Goal: Transaction & Acquisition: Purchase product/service

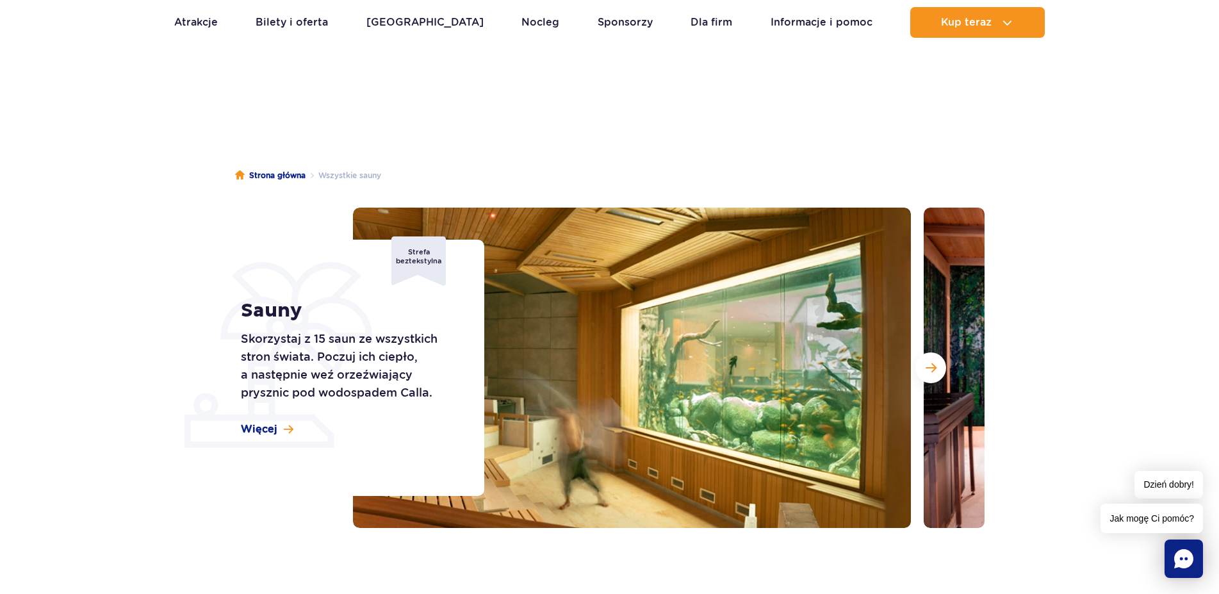
scroll to position [1426, 0]
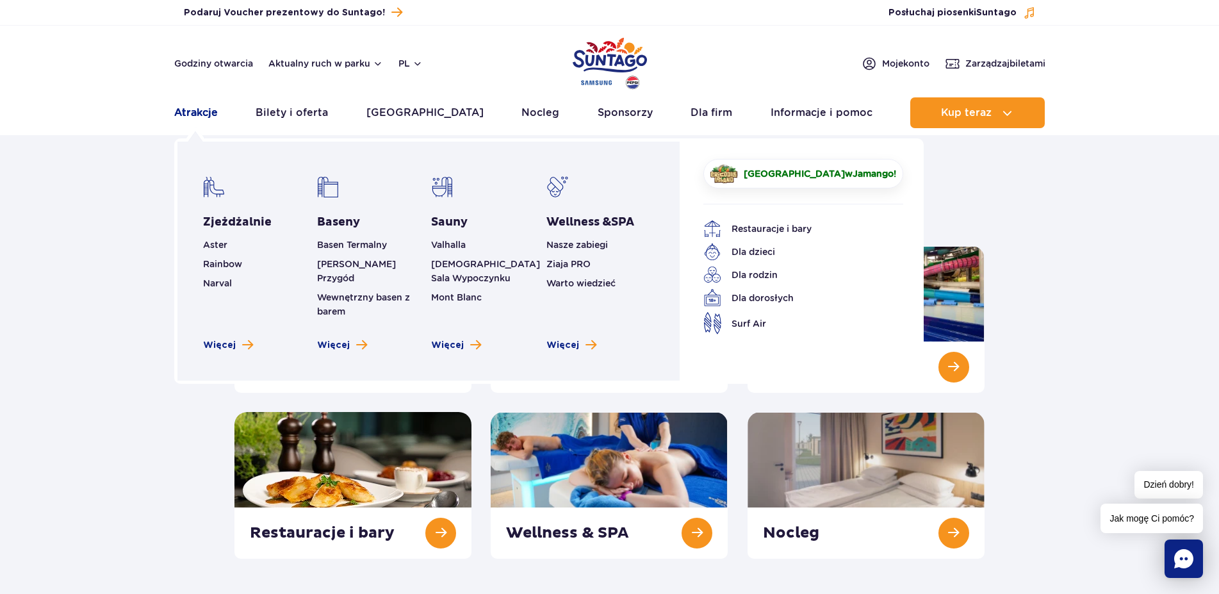
click at [190, 110] on link "Atrakcje" at bounding box center [196, 112] width 44 height 31
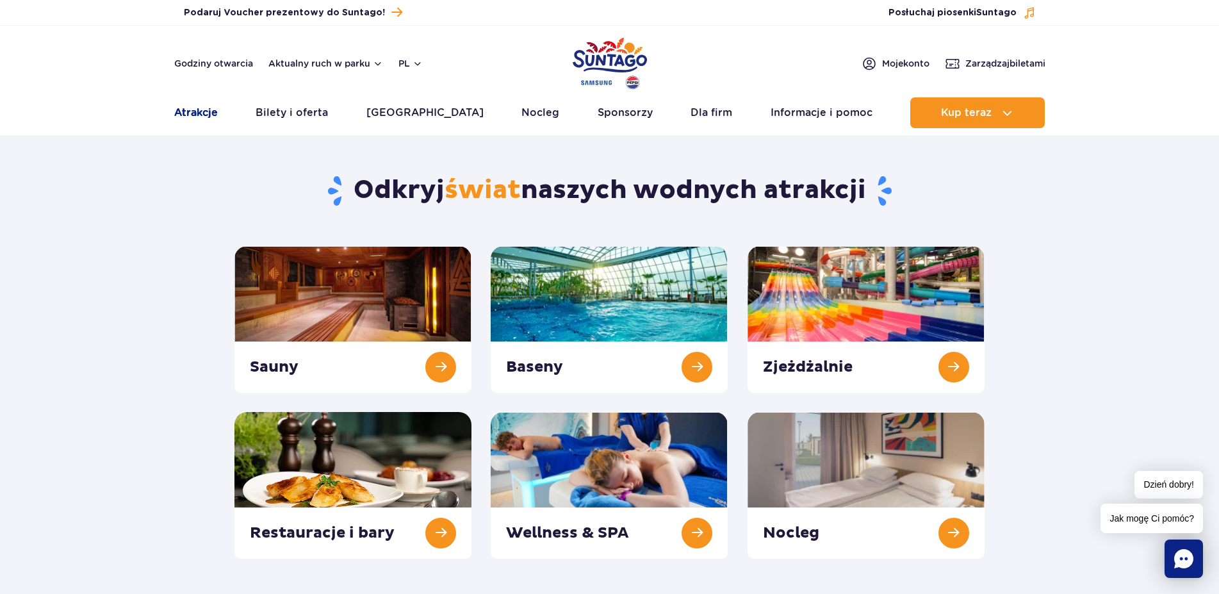
click at [192, 113] on link "Atrakcje" at bounding box center [196, 112] width 44 height 31
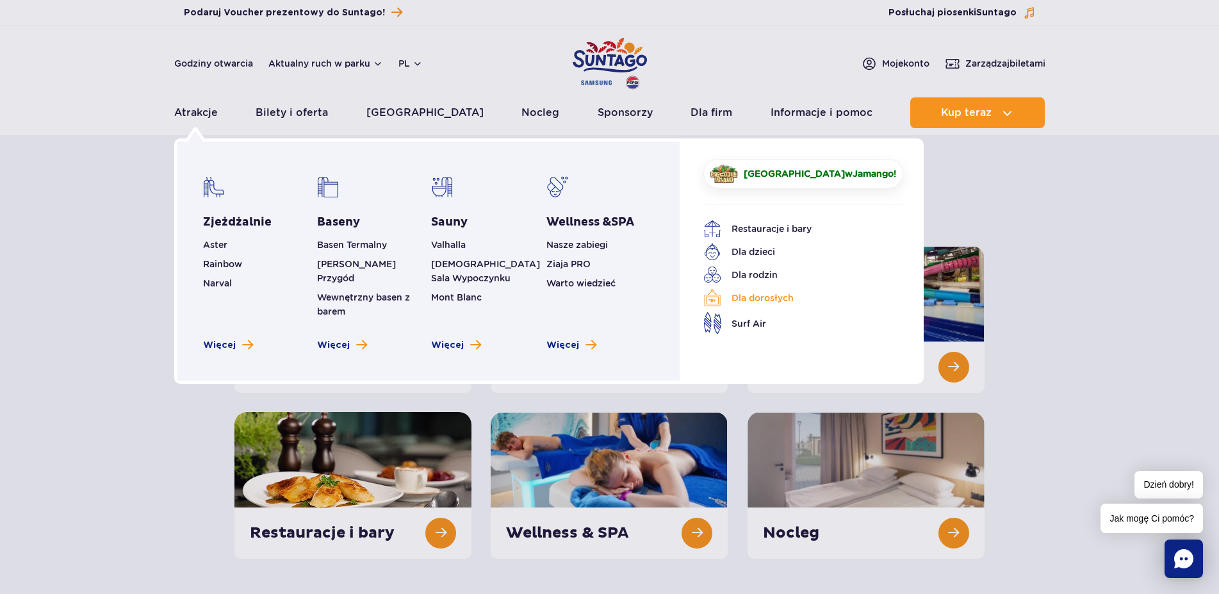
click at [764, 302] on link "Dla dorosłych" at bounding box center [794, 298] width 181 height 18
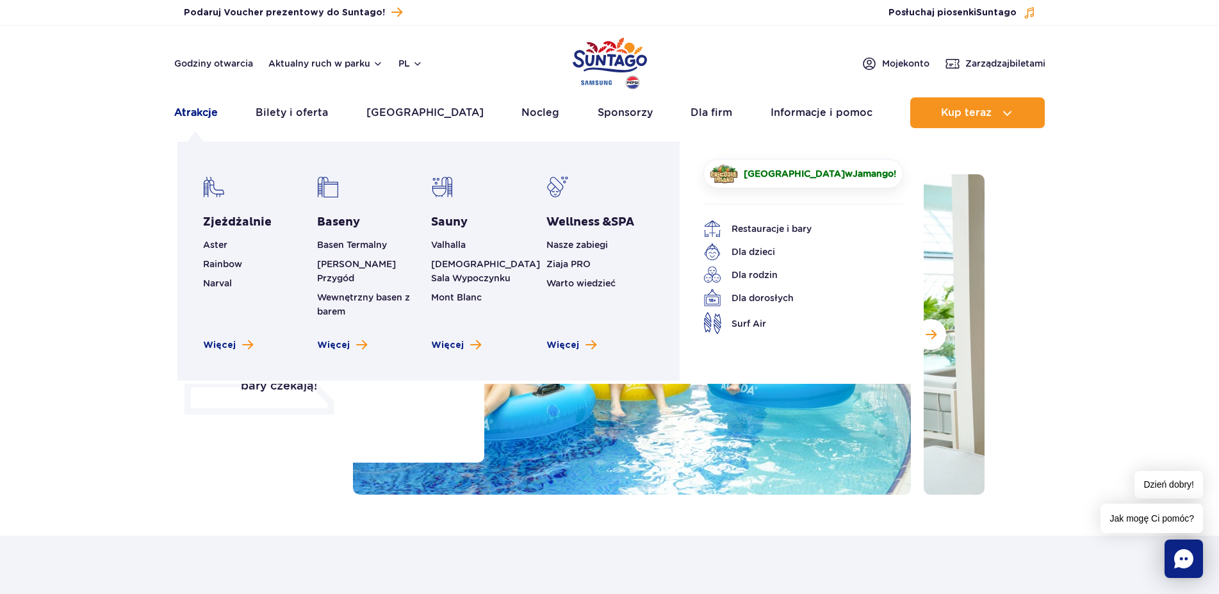
click at [194, 113] on link "Atrakcje" at bounding box center [196, 112] width 44 height 31
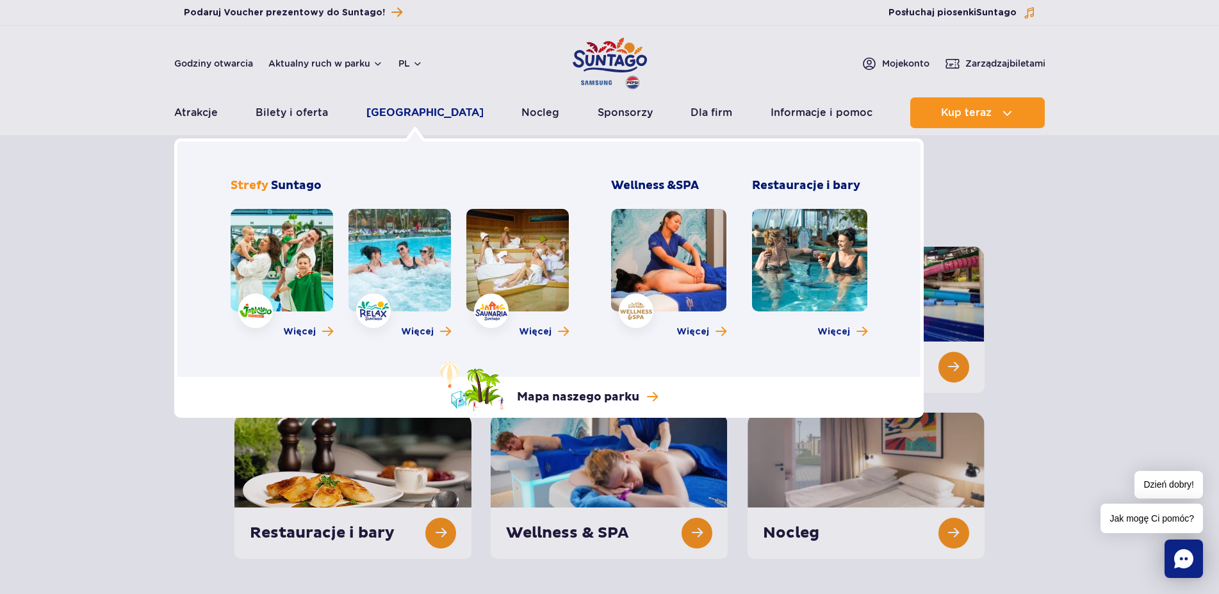
click at [396, 113] on link "[GEOGRAPHIC_DATA]" at bounding box center [425, 112] width 117 height 31
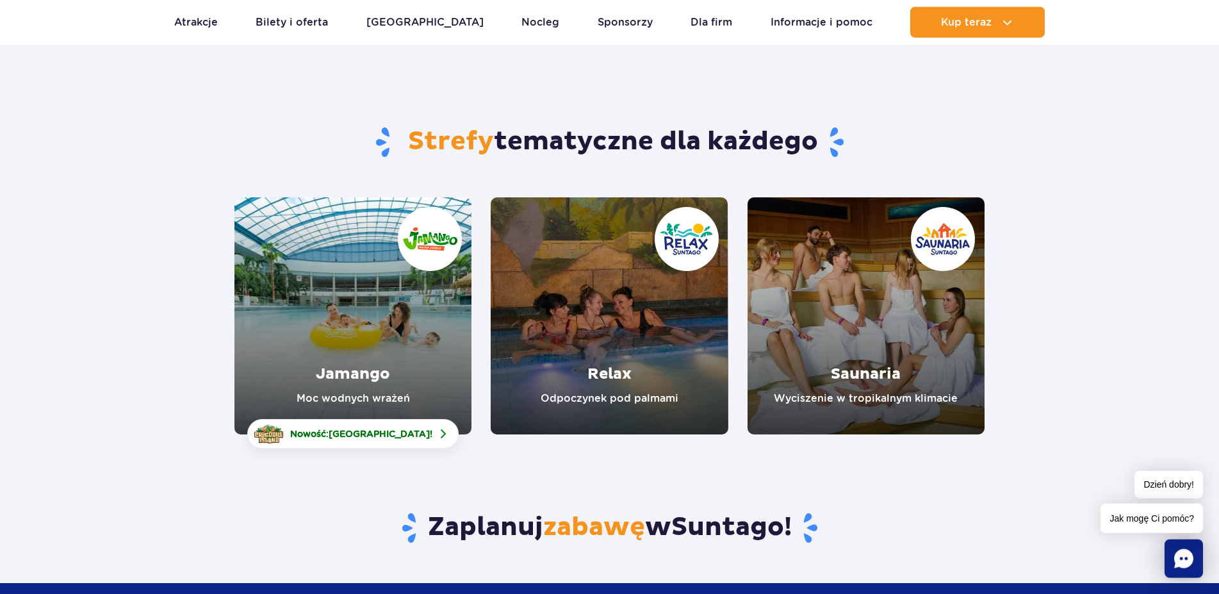
scroll to position [196, 0]
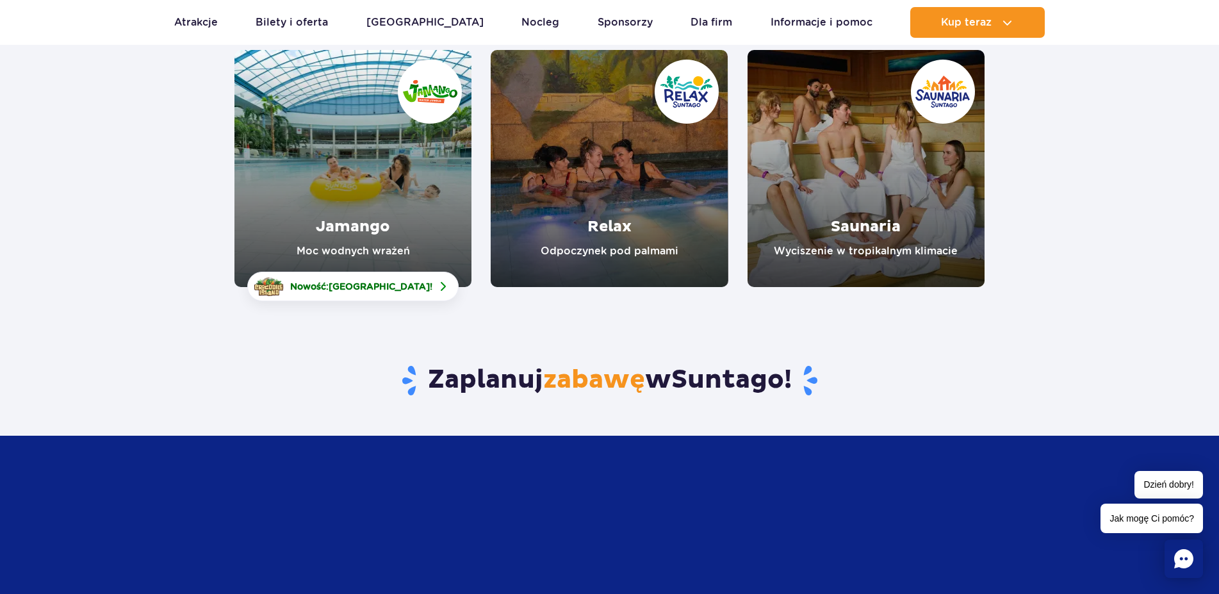
click at [681, 108] on link "Relax" at bounding box center [609, 168] width 237 height 237
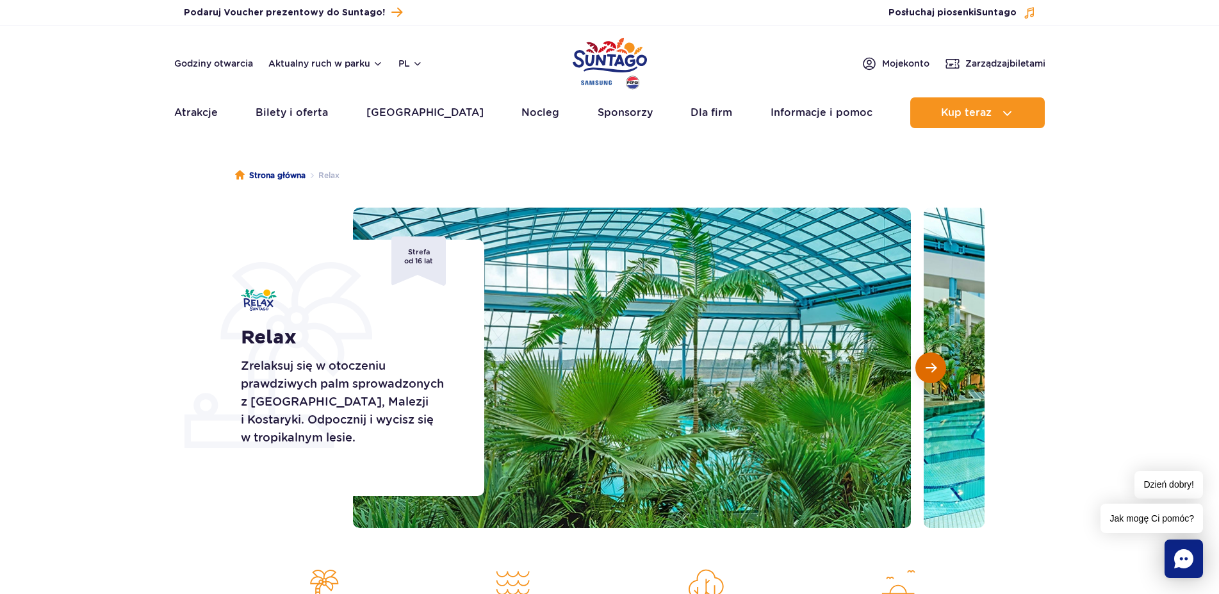
click at [925, 368] on button "Następny slajd" at bounding box center [931, 367] width 31 height 31
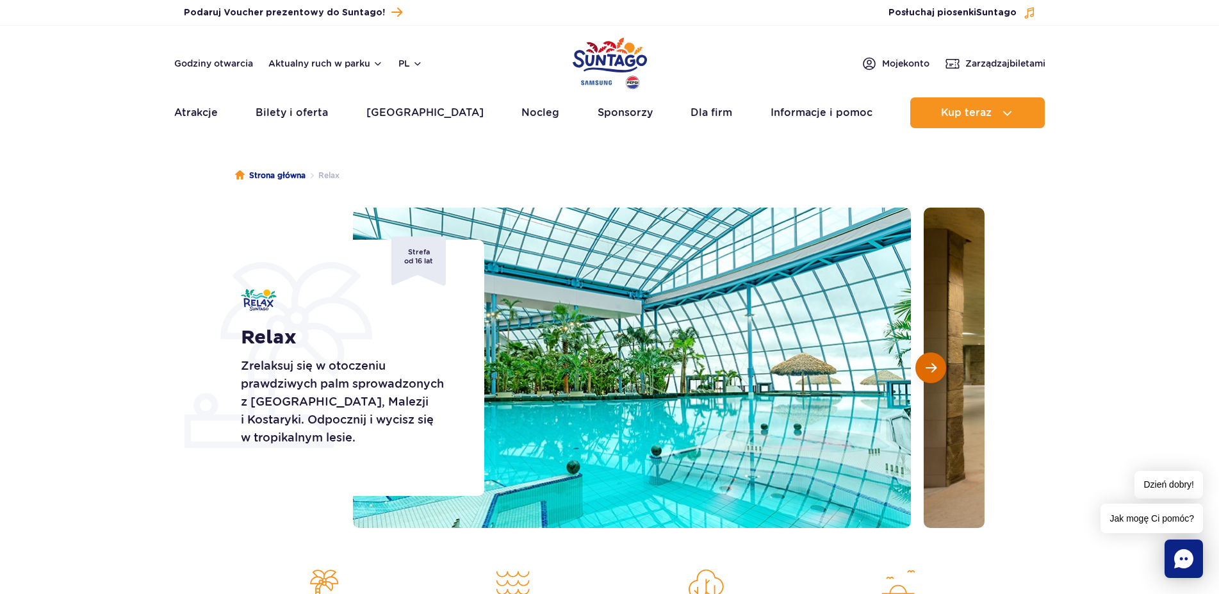
click at [926, 368] on span "Następny slajd" at bounding box center [931, 368] width 11 height 12
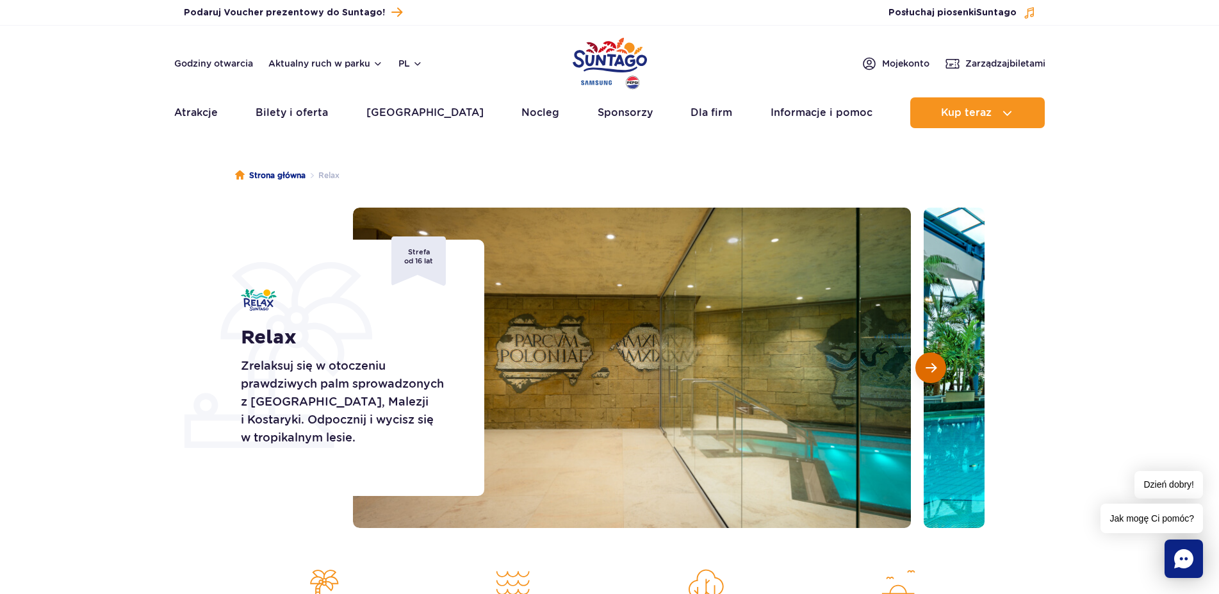
click at [926, 368] on span "Następny slajd" at bounding box center [931, 368] width 11 height 12
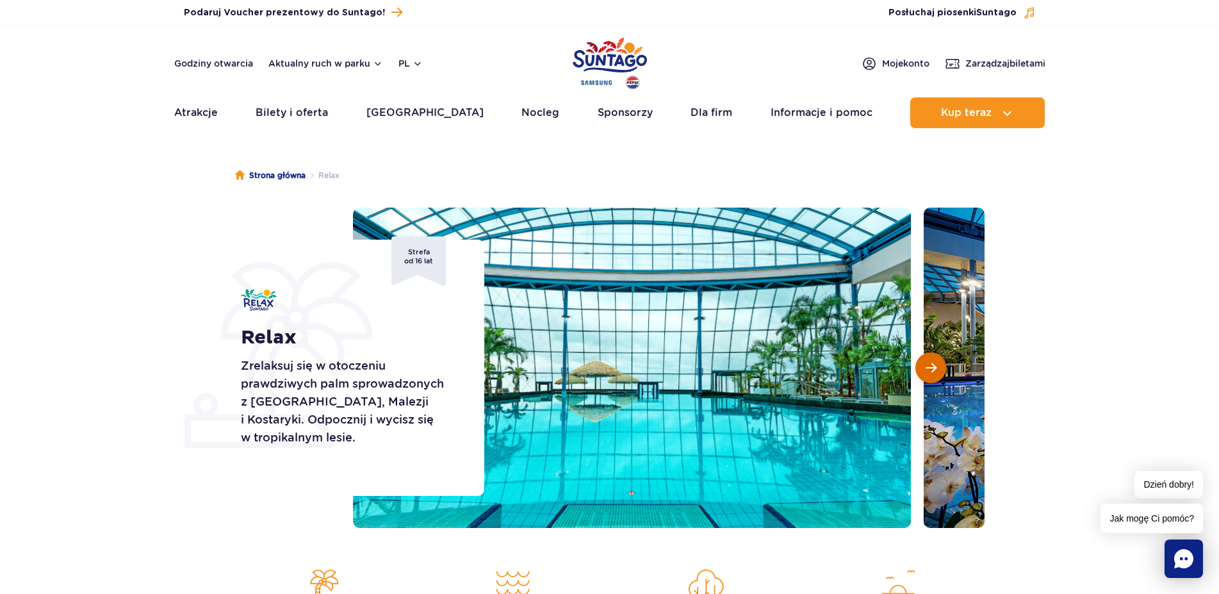
click at [926, 368] on span "Następny slajd" at bounding box center [931, 368] width 11 height 12
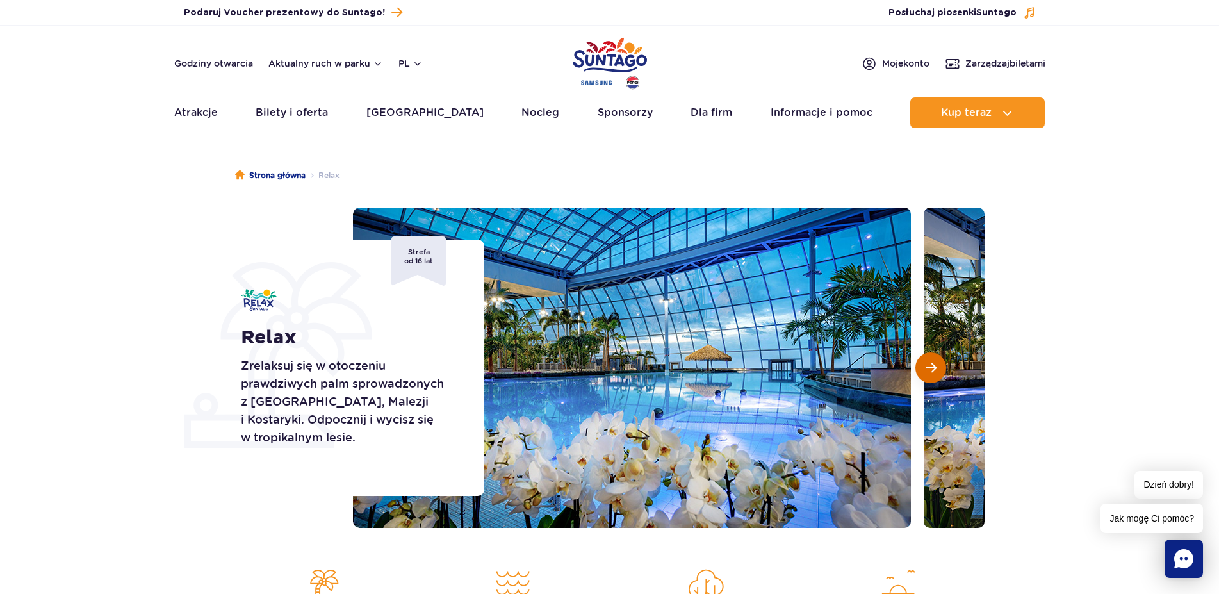
click at [926, 368] on span "Następny slajd" at bounding box center [931, 368] width 11 height 12
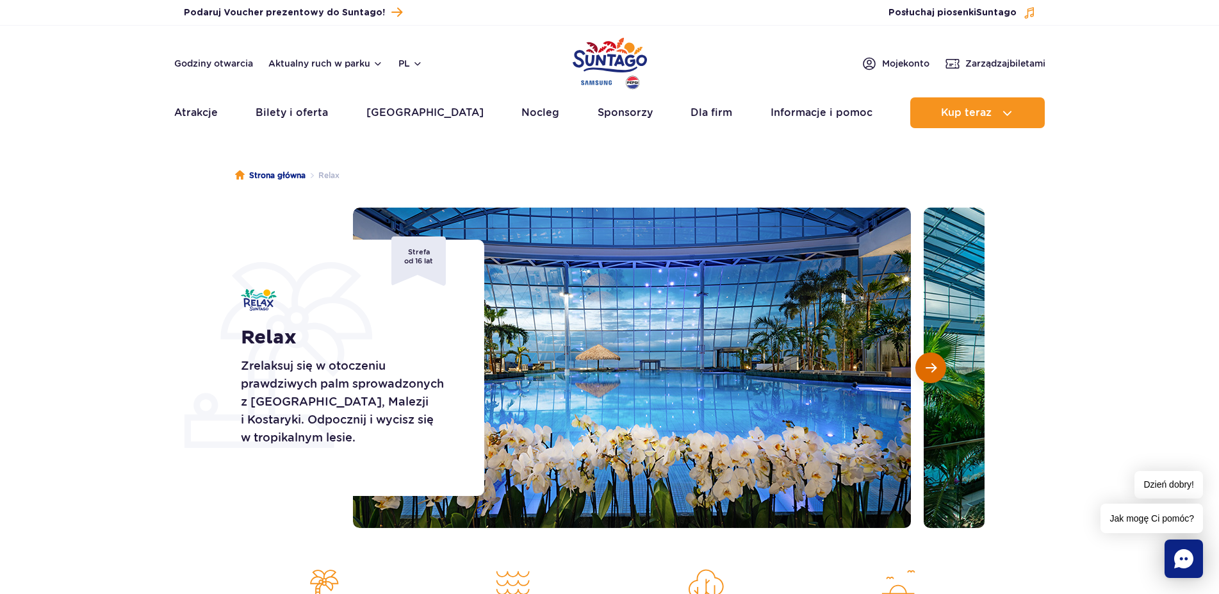
click at [926, 368] on span "Następny slajd" at bounding box center [931, 368] width 11 height 12
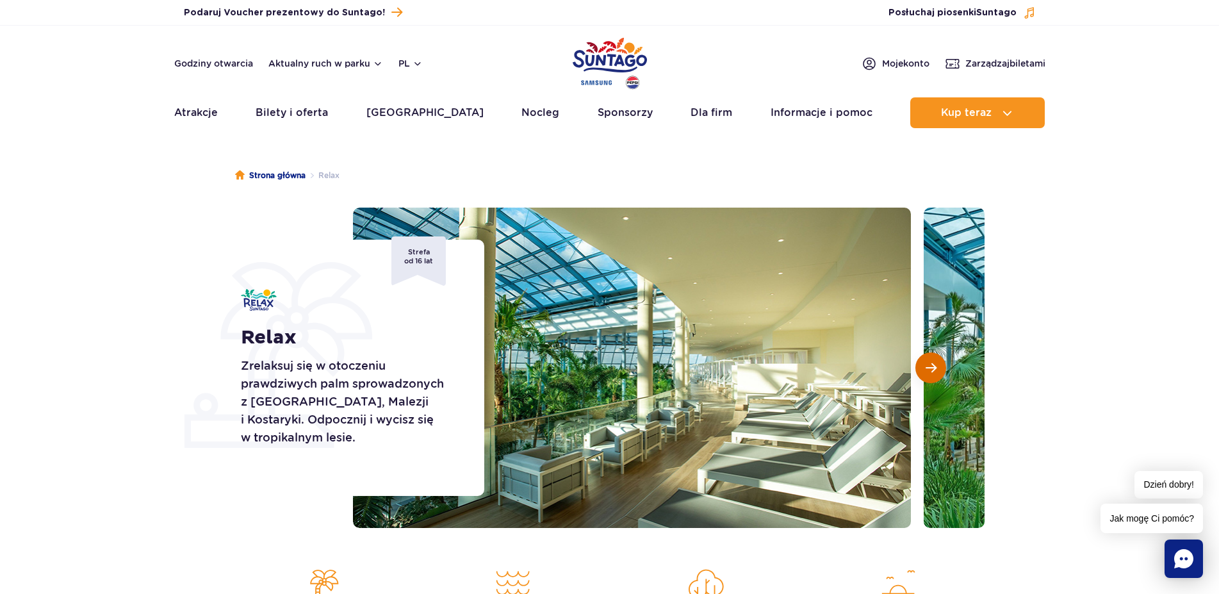
click at [926, 368] on span "Następny slajd" at bounding box center [931, 368] width 11 height 12
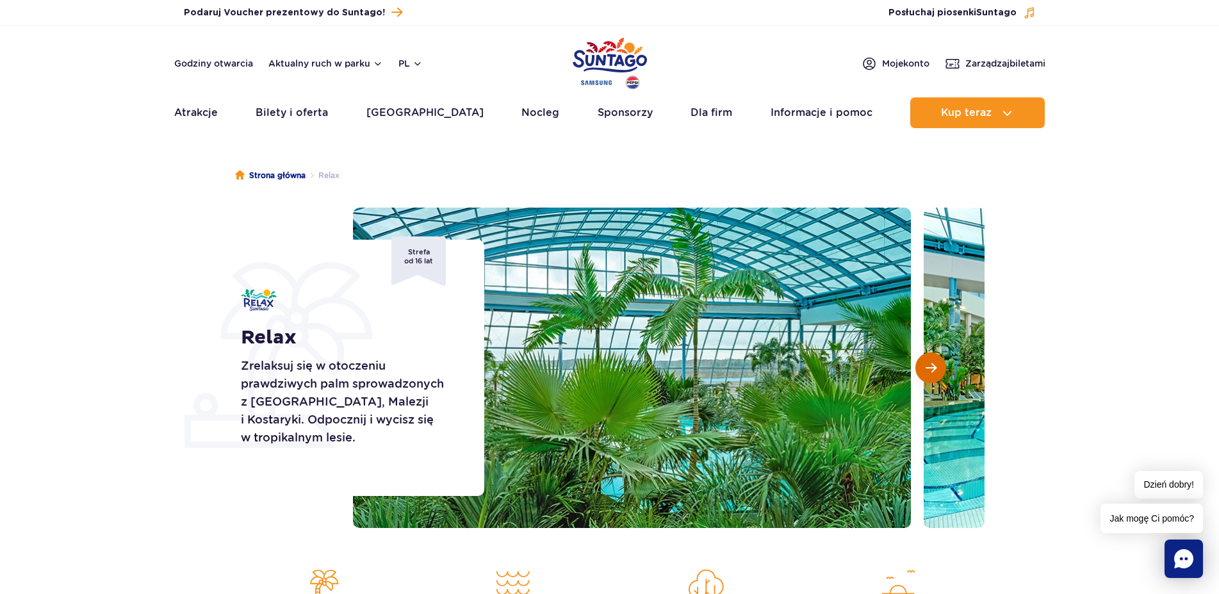
click at [926, 368] on span "Następny slajd" at bounding box center [931, 368] width 11 height 12
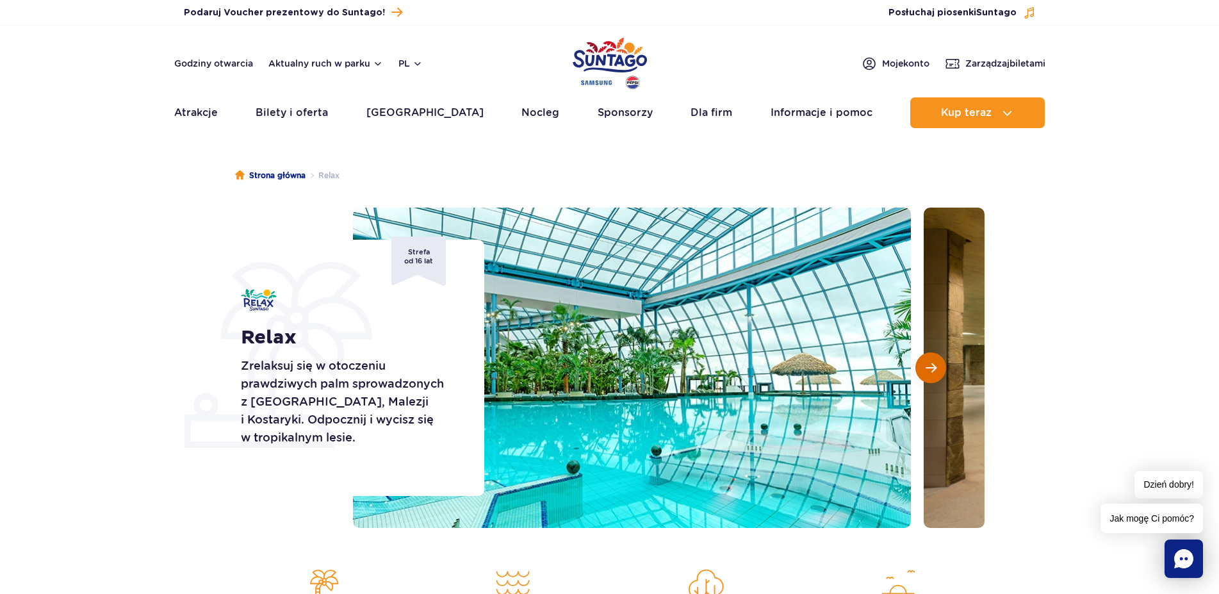
click at [926, 368] on span "Następny slajd" at bounding box center [931, 368] width 11 height 12
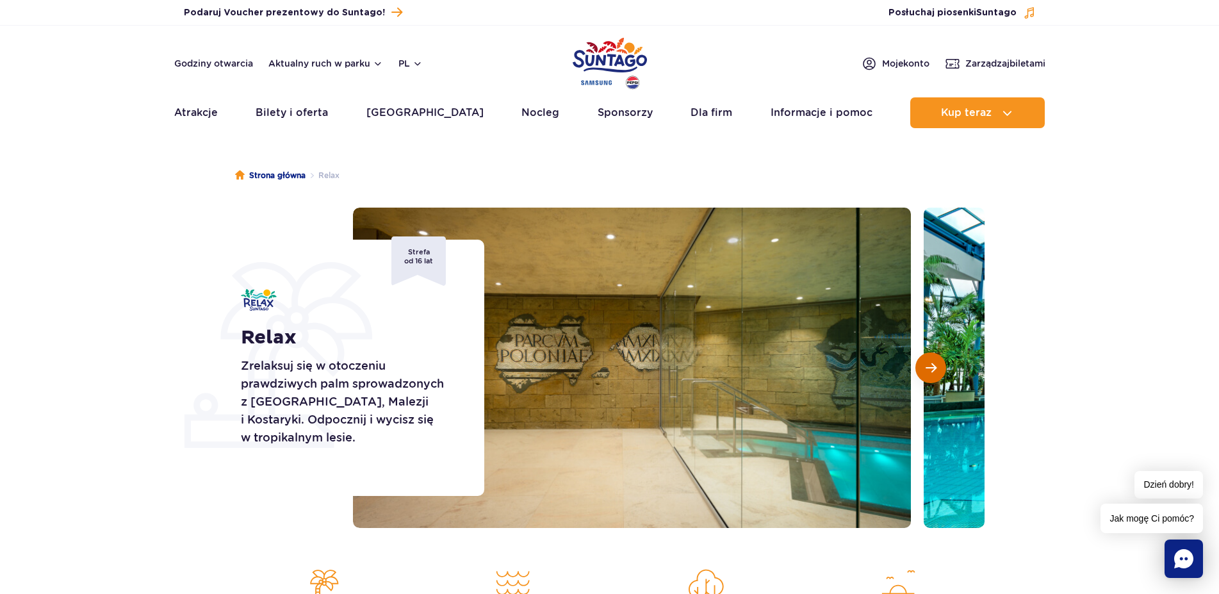
click at [926, 368] on span "Następny slajd" at bounding box center [931, 368] width 11 height 12
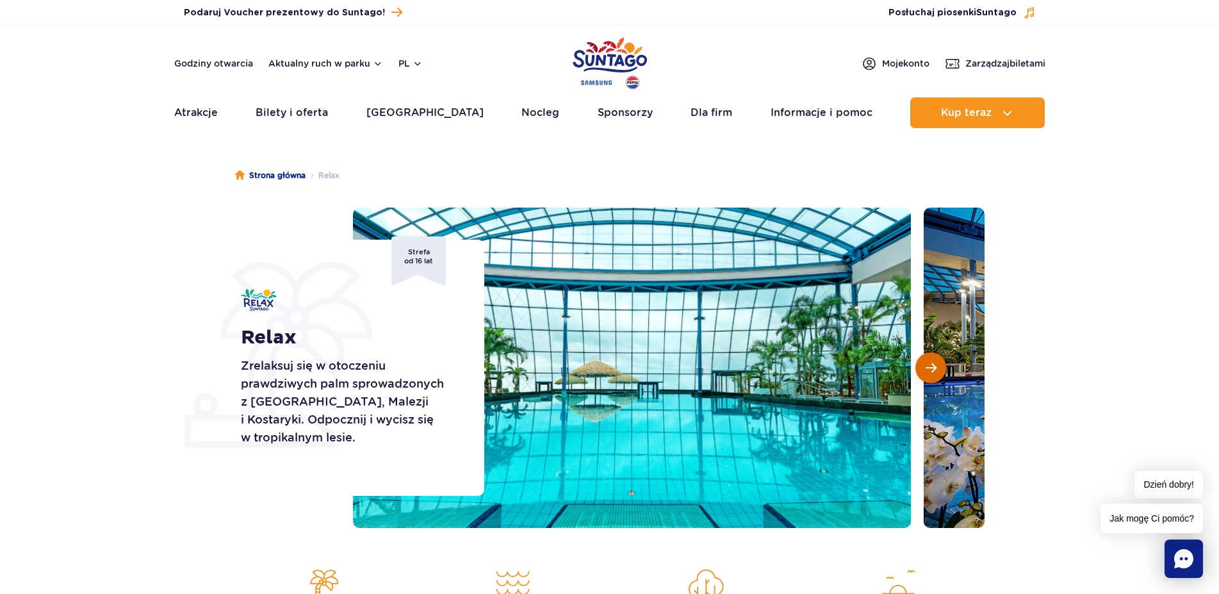
click at [926, 368] on span "Następny slajd" at bounding box center [931, 368] width 11 height 12
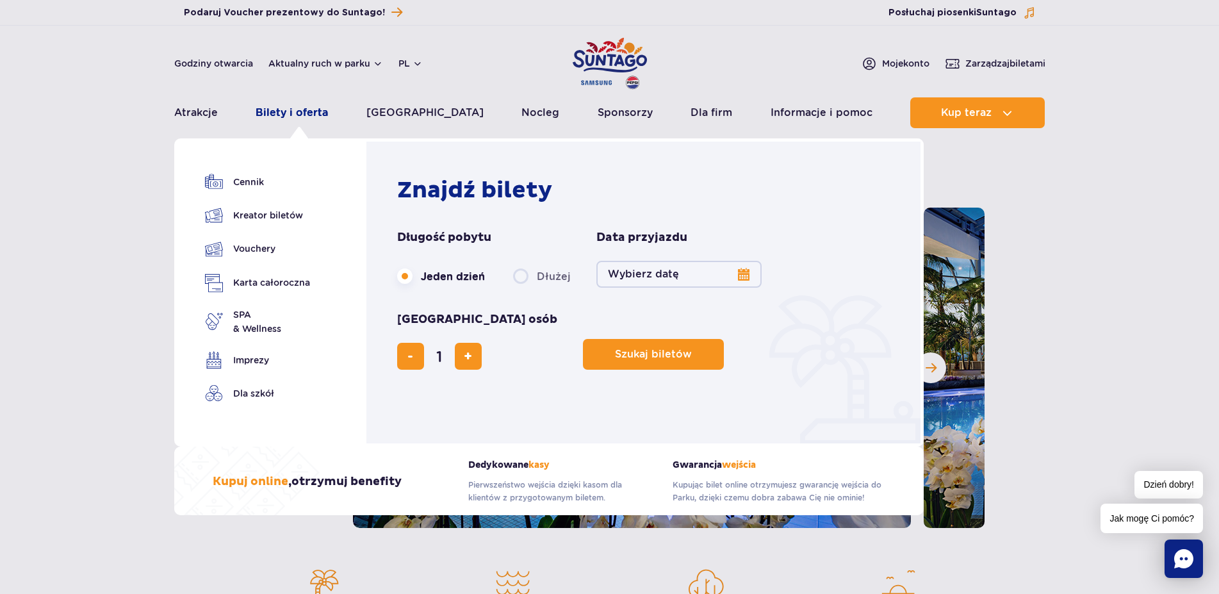
click at [299, 116] on link "Bilety i oferta" at bounding box center [292, 112] width 72 height 31
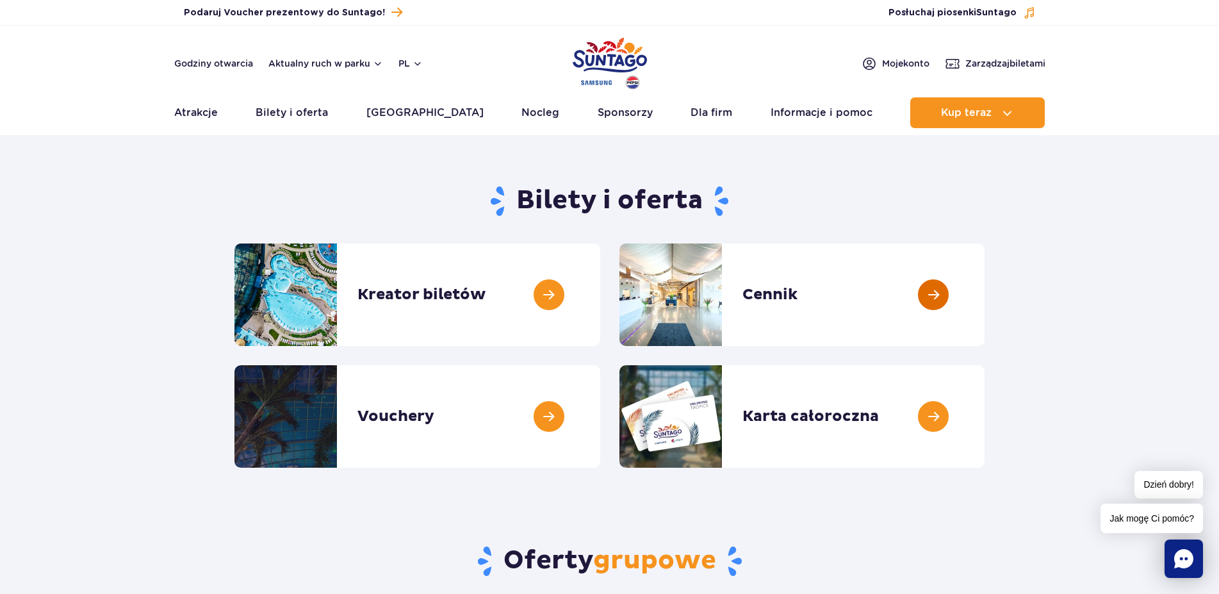
click at [985, 297] on link at bounding box center [985, 295] width 0 height 103
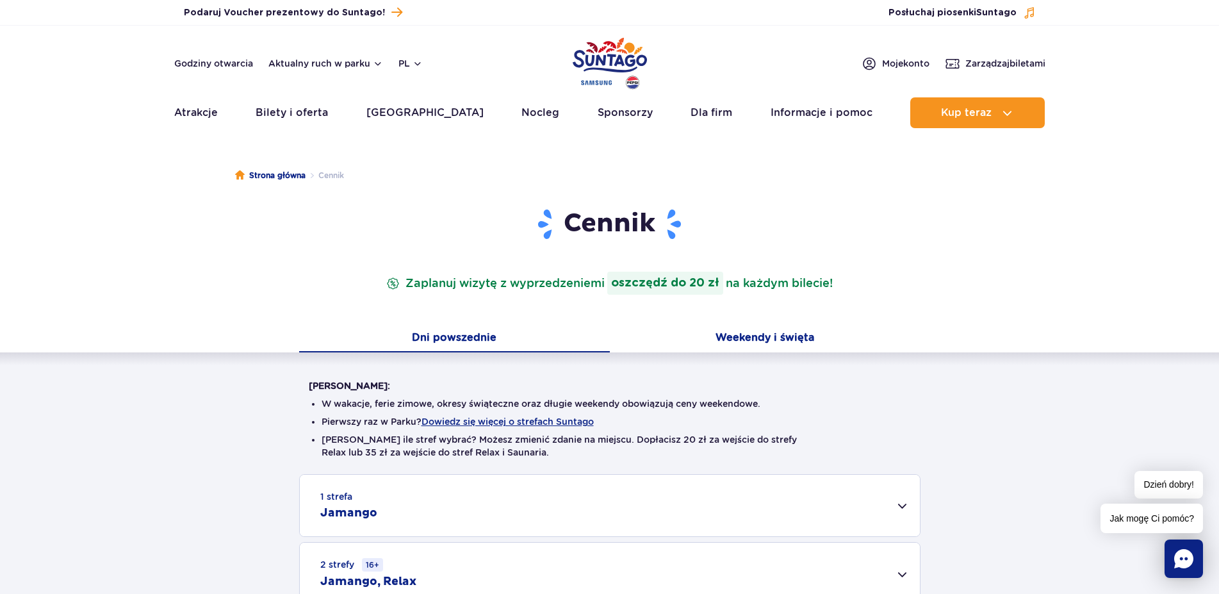
click at [759, 336] on button "Weekendy i święta" at bounding box center [765, 339] width 311 height 27
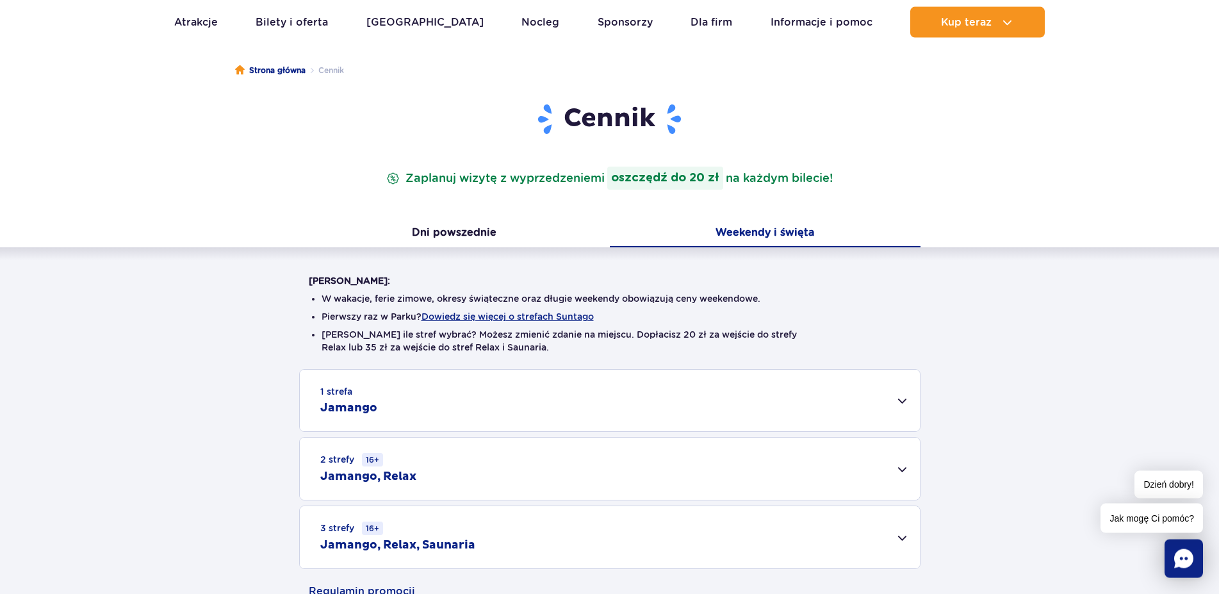
scroll to position [261, 0]
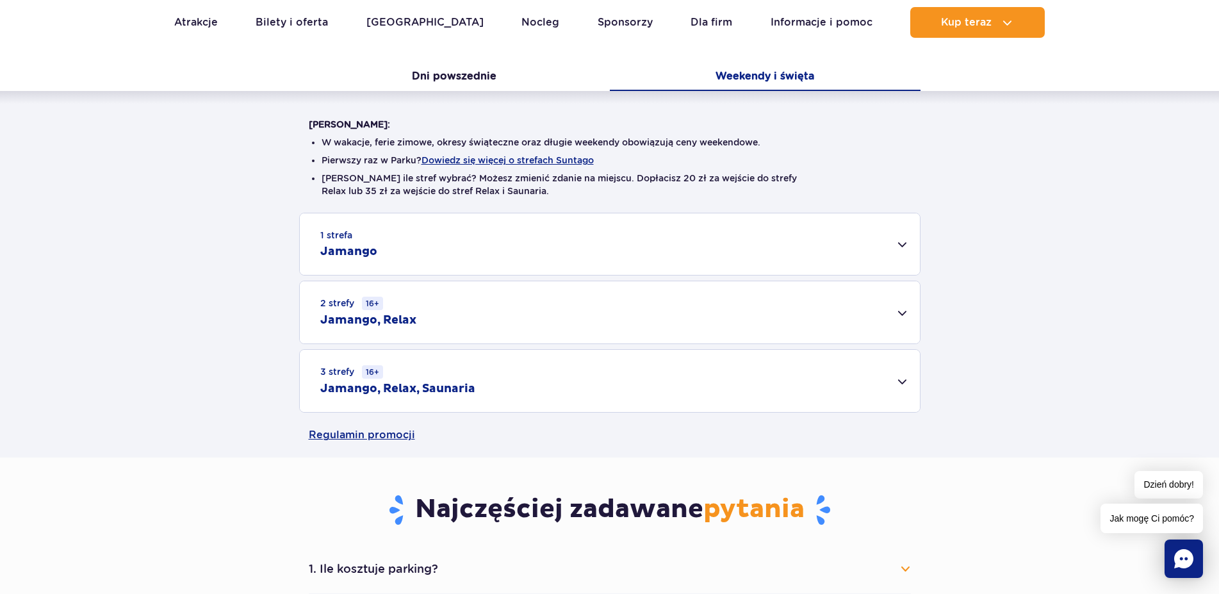
click at [904, 379] on div "3 strefy 16+ Jamango, Relax, Saunaria" at bounding box center [610, 381] width 620 height 62
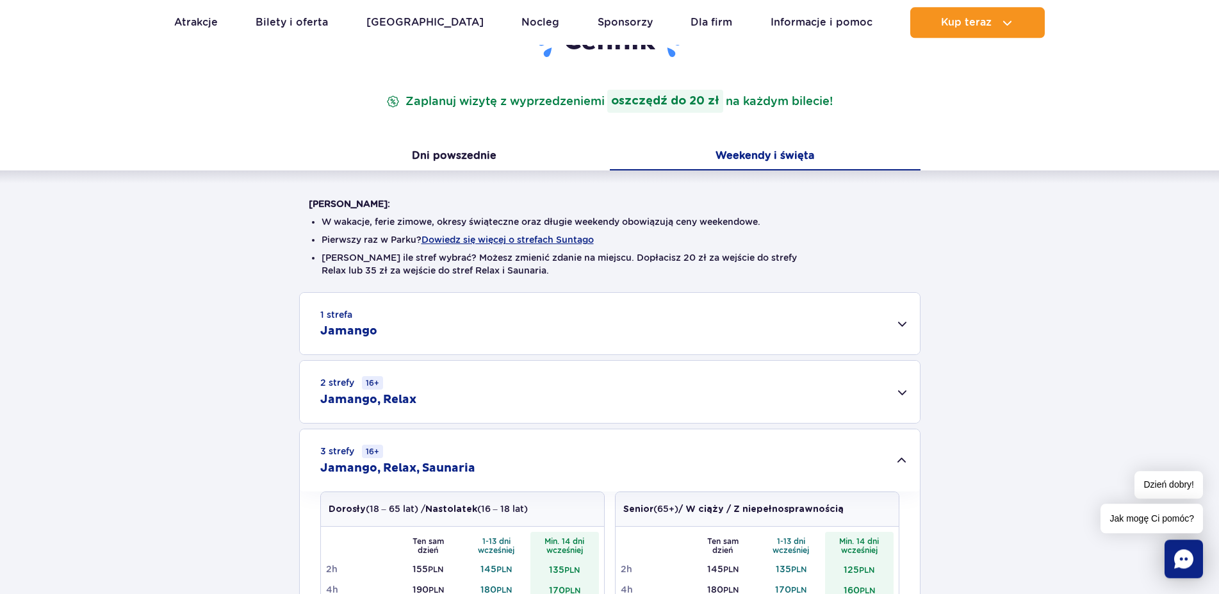
scroll to position [0, 0]
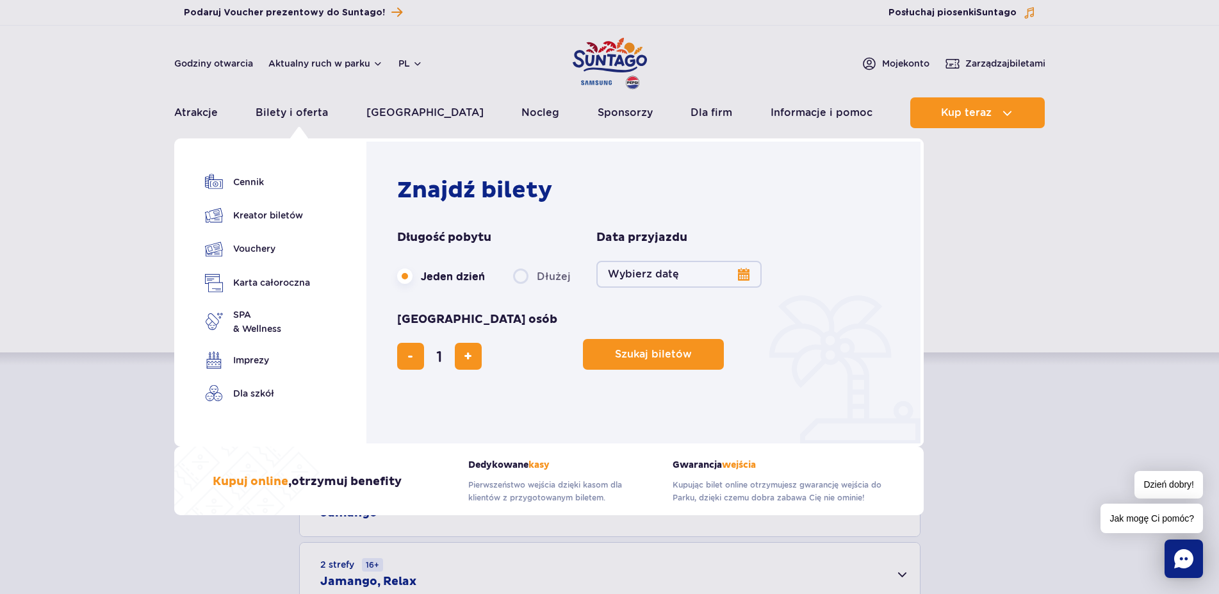
drag, startPoint x: 253, startPoint y: 250, endPoint x: 343, endPoint y: 249, distance: 89.7
click at [253, 249] on link "Vouchery" at bounding box center [257, 249] width 105 height 19
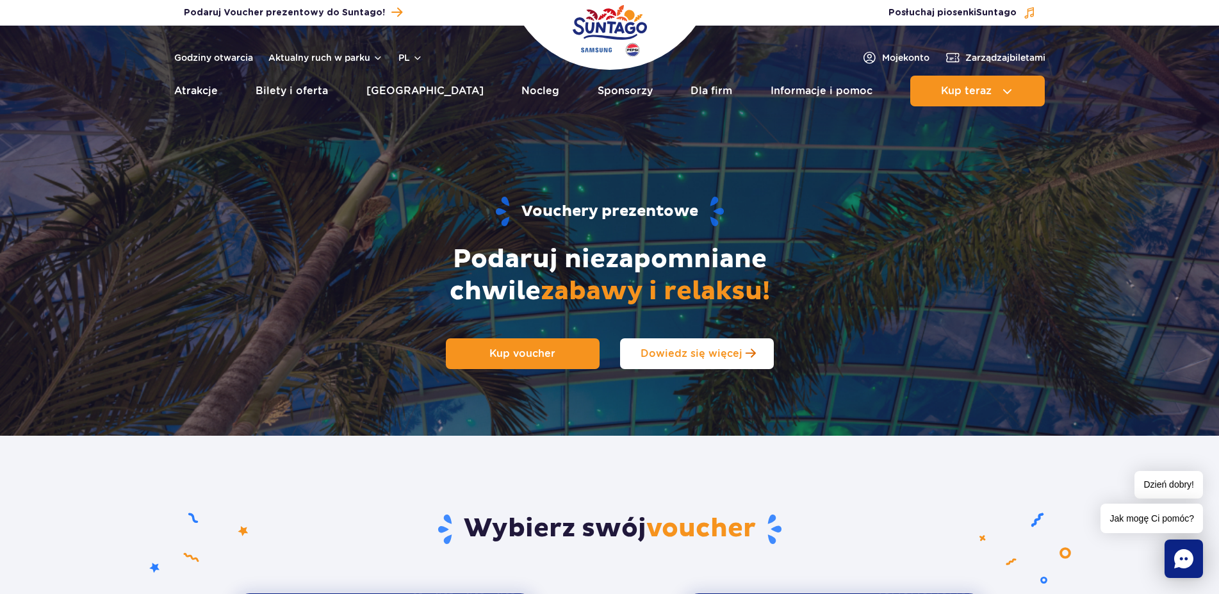
click at [713, 352] on span "Dowiedz się więcej" at bounding box center [692, 353] width 102 height 12
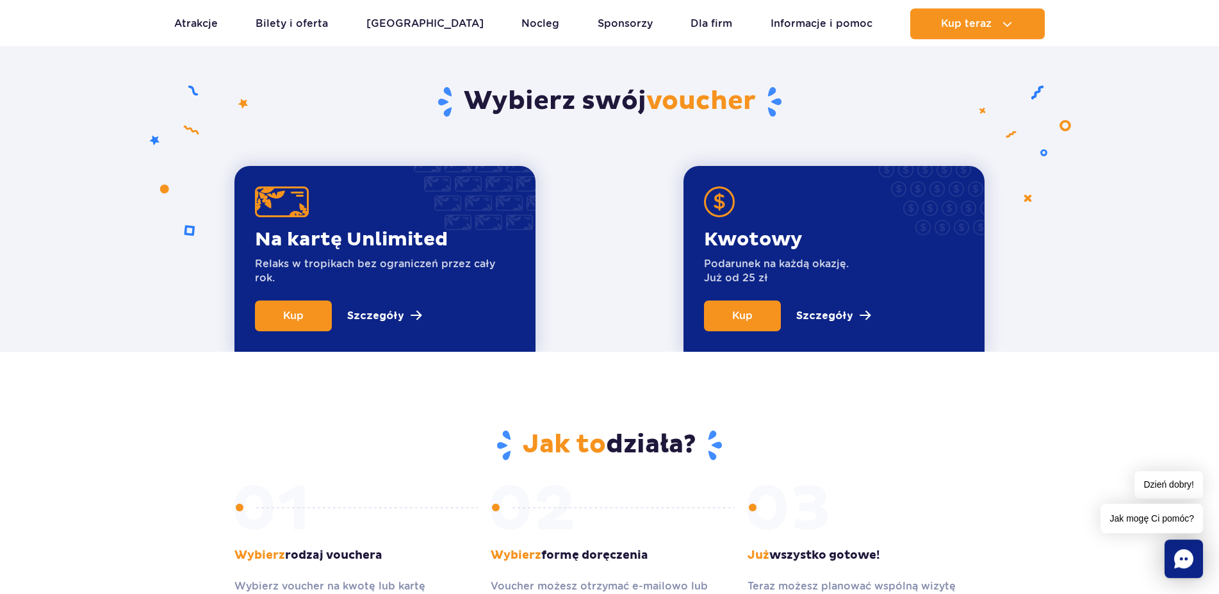
scroll to position [436, 0]
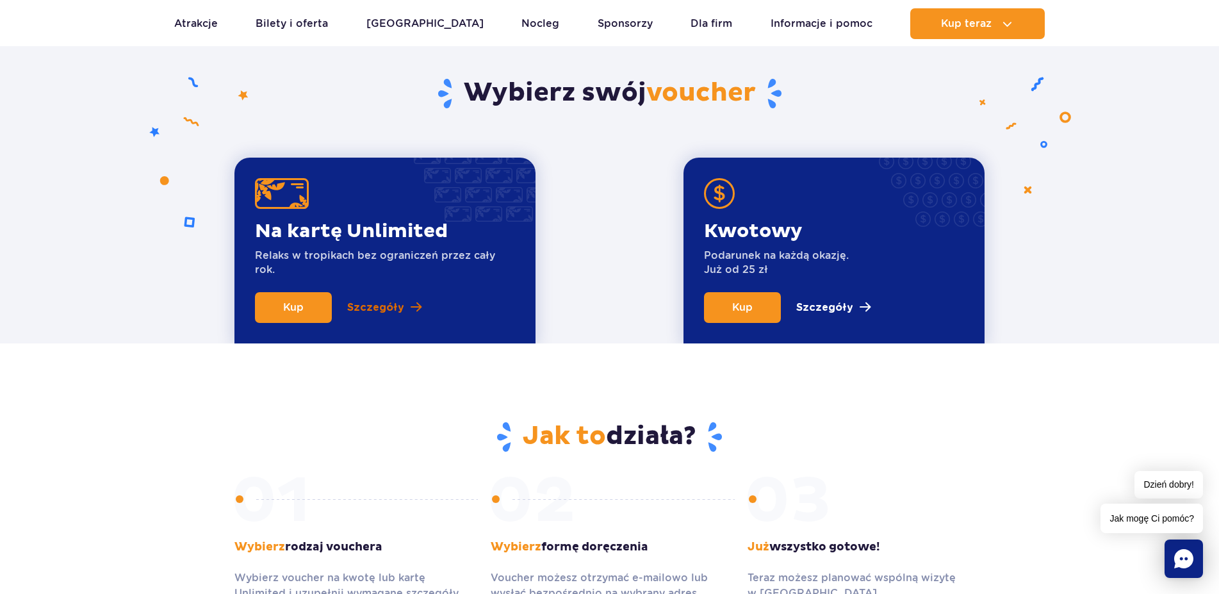
click at [374, 308] on p "Szczegóły" at bounding box center [375, 307] width 57 height 15
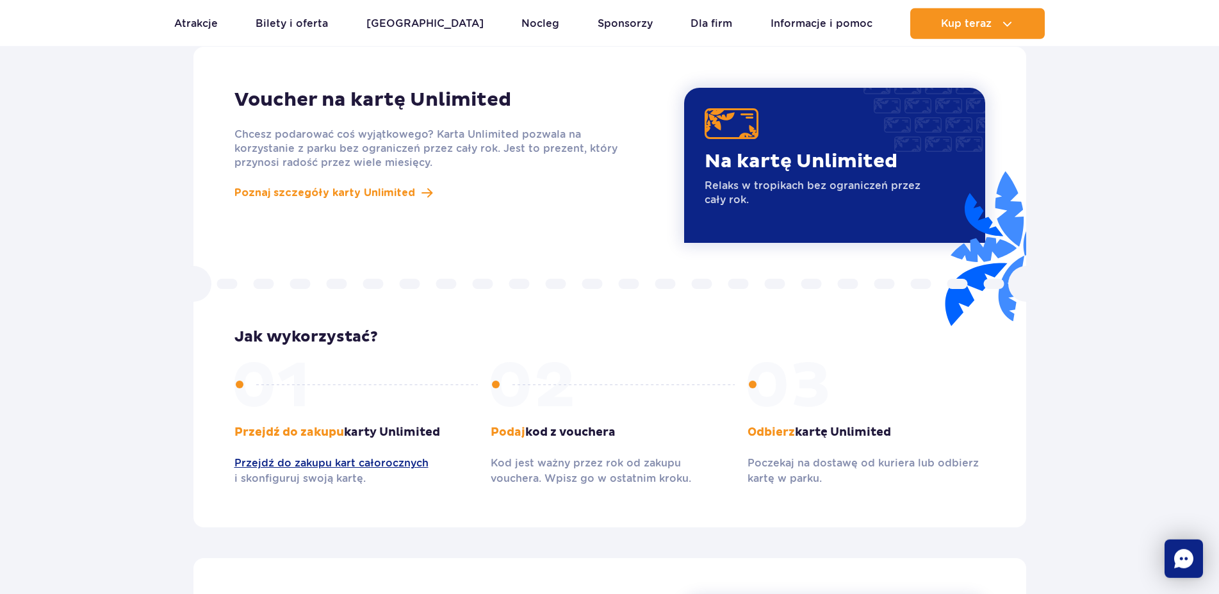
scroll to position [1112, 0]
click at [367, 185] on span "Poznaj szczegóły karty Unlimited" at bounding box center [325, 192] width 181 height 15
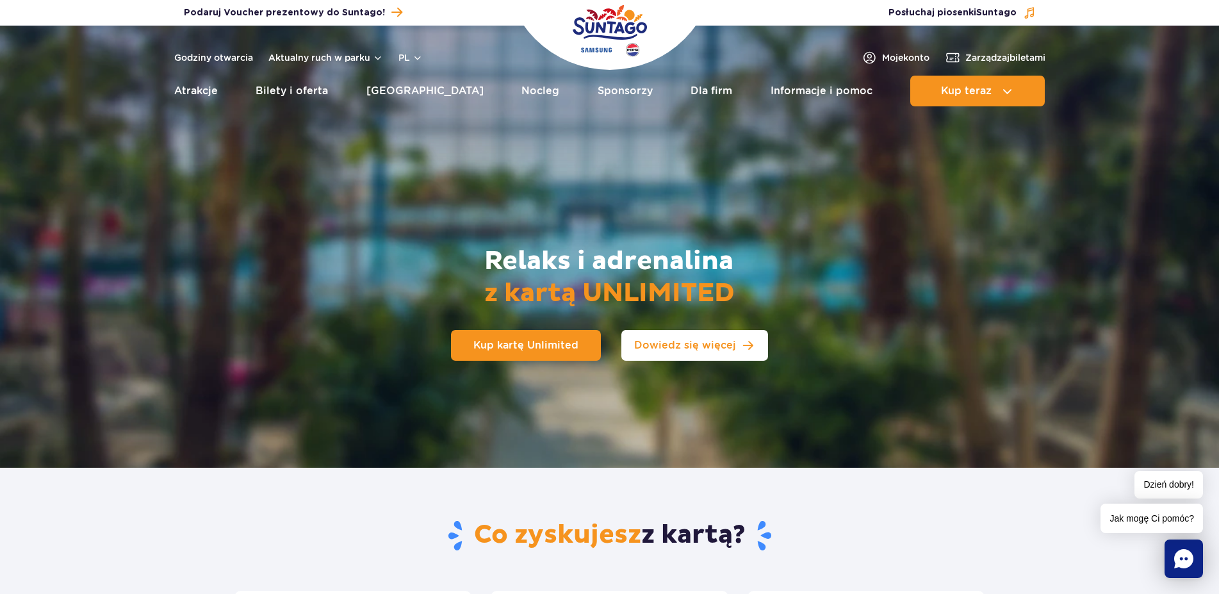
click at [711, 350] on span "Dowiedz się więcej" at bounding box center [685, 345] width 102 height 10
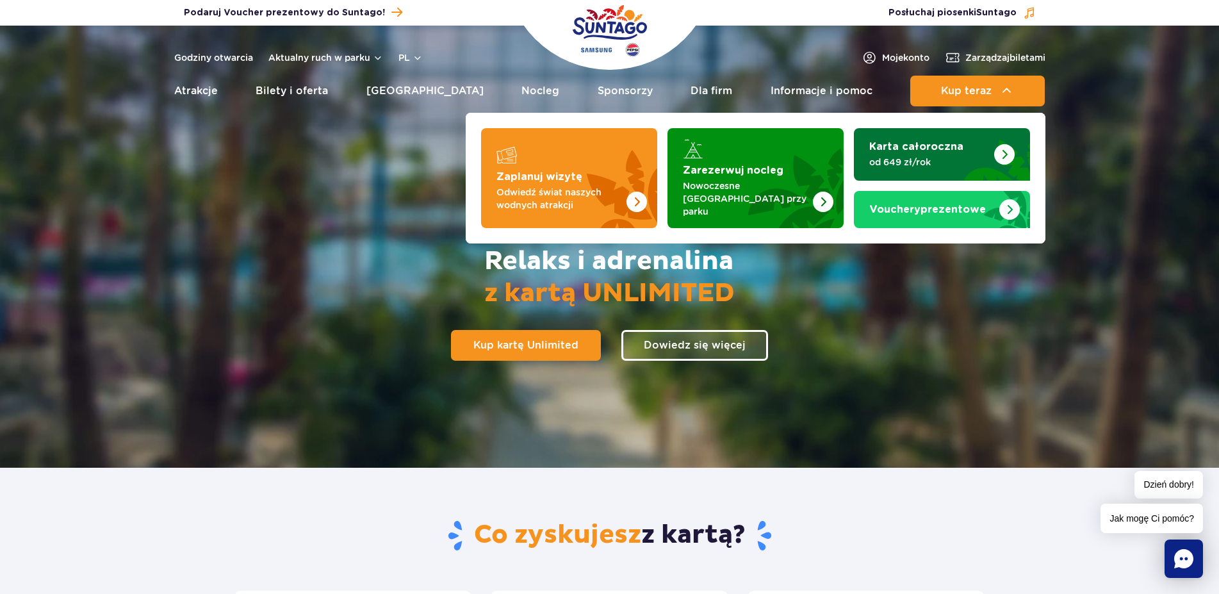
click at [1005, 151] on img "Karta całoroczna" at bounding box center [1005, 154] width 21 height 21
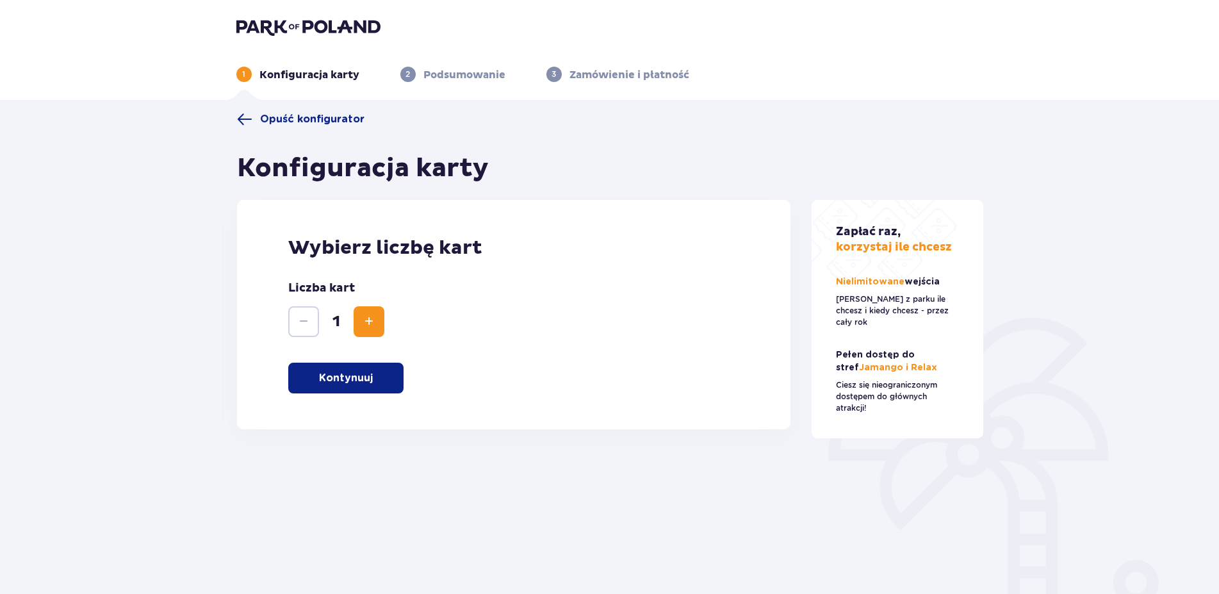
click at [361, 381] on p "Kontynuuj" at bounding box center [346, 378] width 54 height 14
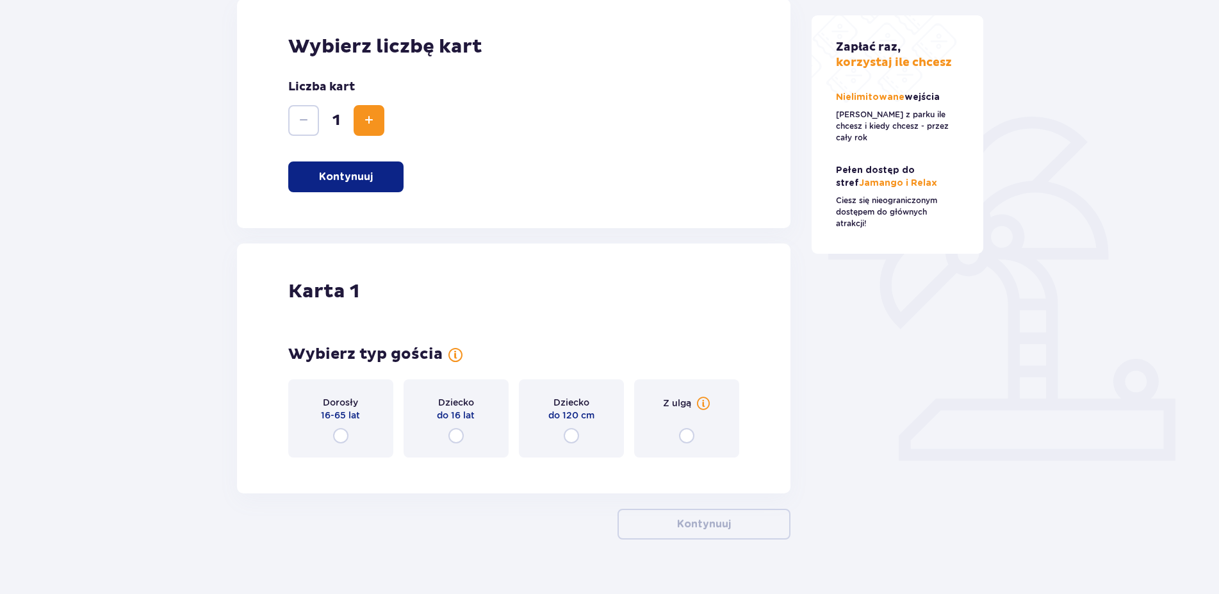
scroll to position [224, 0]
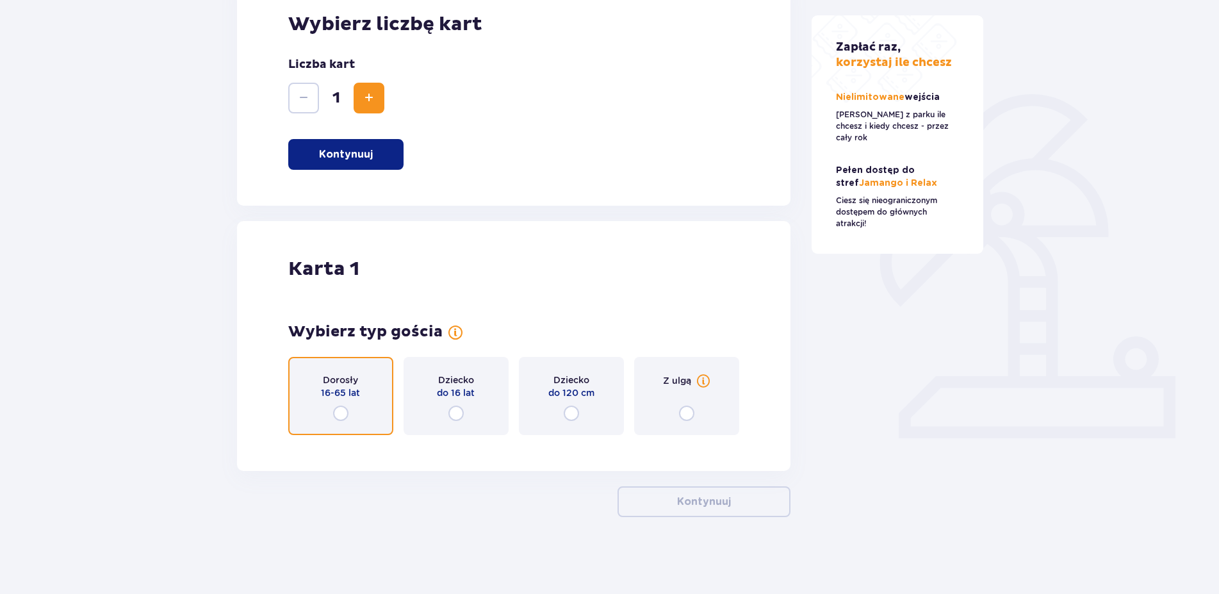
click at [339, 411] on input "radio" at bounding box center [340, 413] width 15 height 15
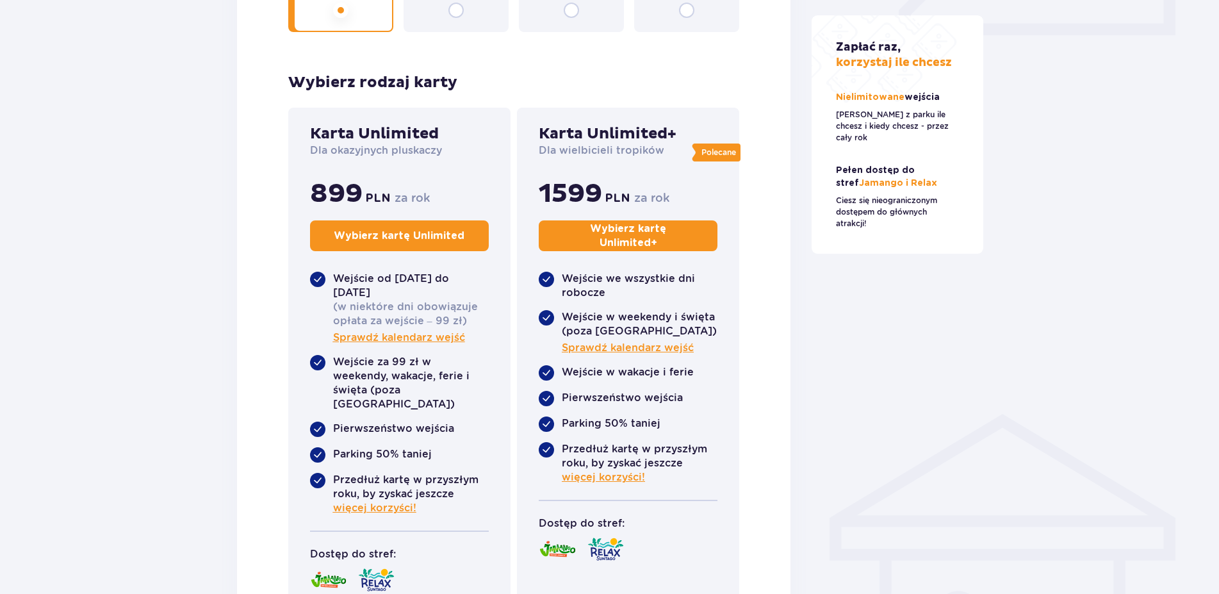
scroll to position [684, 0]
